Goal: Transaction & Acquisition: Purchase product/service

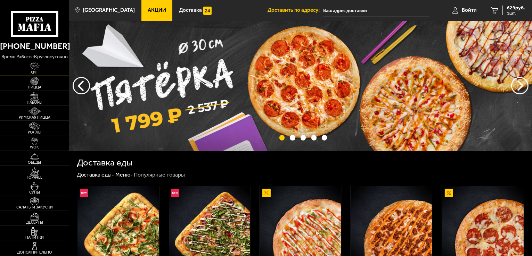
type input "[STREET_ADDRESS]"
click at [41, 89] on span "Пицца" at bounding box center [34, 87] width 69 height 4
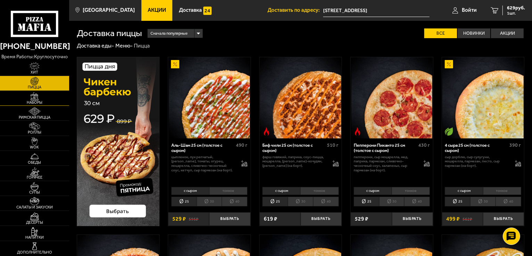
click at [35, 103] on span "Наборы" at bounding box center [34, 103] width 69 height 4
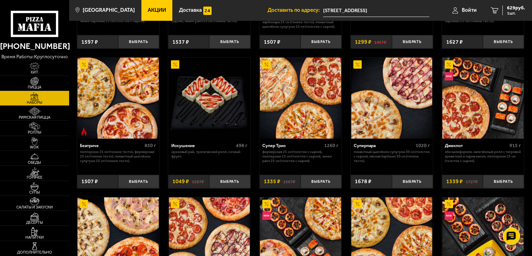
scroll to position [278, 0]
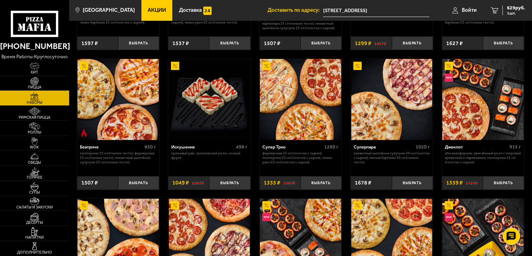
click at [42, 84] on img at bounding box center [34, 81] width 21 height 8
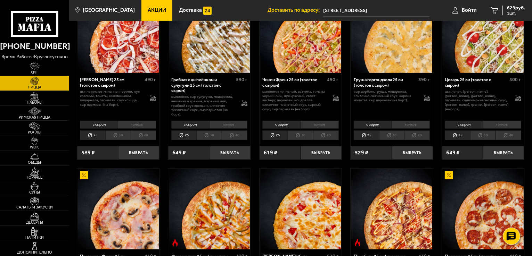
scroll to position [544, 0]
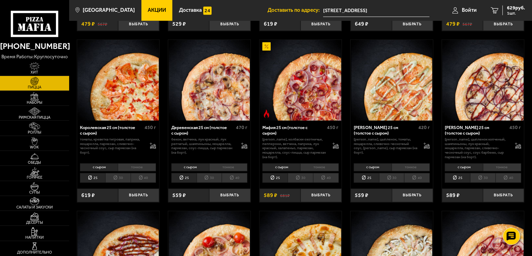
click at [145, 177] on li "40" at bounding box center [144, 178] width 26 height 10
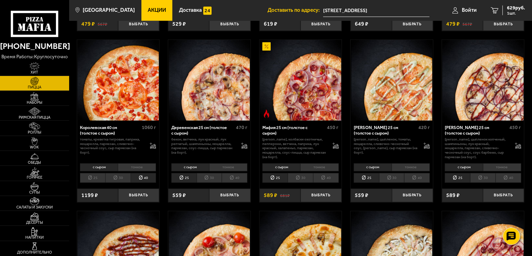
scroll to position [887, 0]
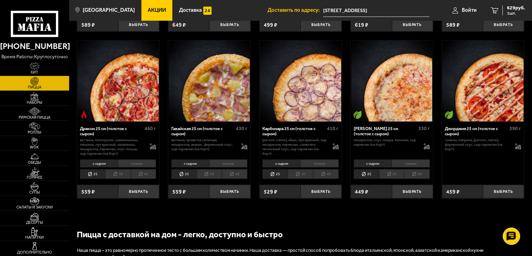
click at [230, 173] on li "40" at bounding box center [235, 175] width 26 height 10
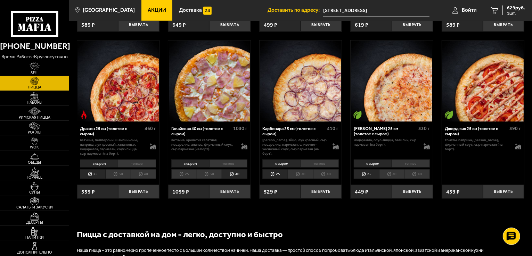
click at [43, 14] on icon at bounding box center [35, 24] width 48 height 26
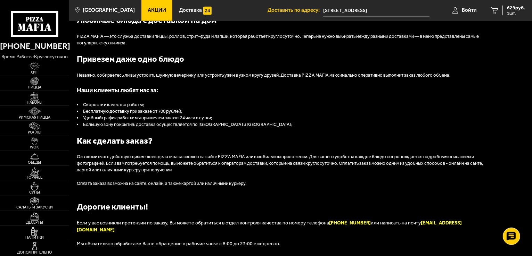
scroll to position [695, 0]
